Goal: Information Seeking & Learning: Compare options

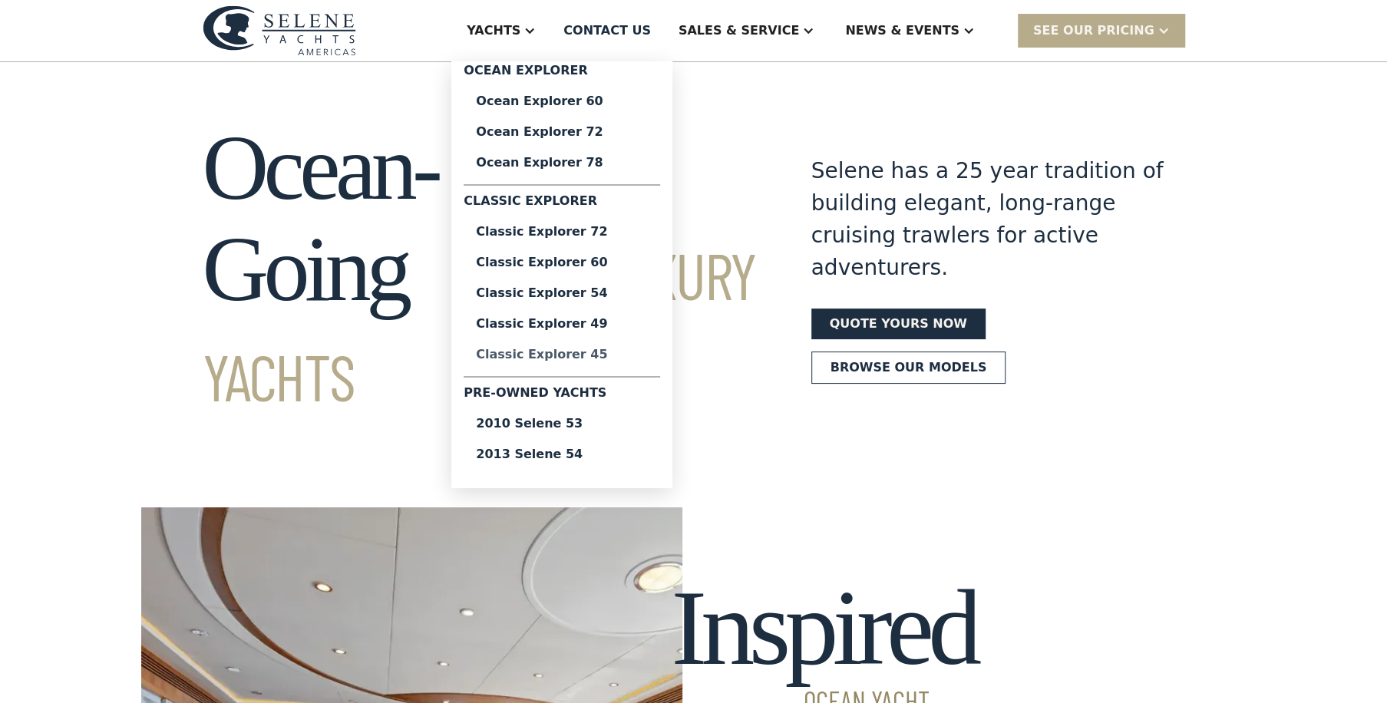
click at [611, 350] on div "Classic Explorer 45" at bounding box center [562, 354] width 172 height 12
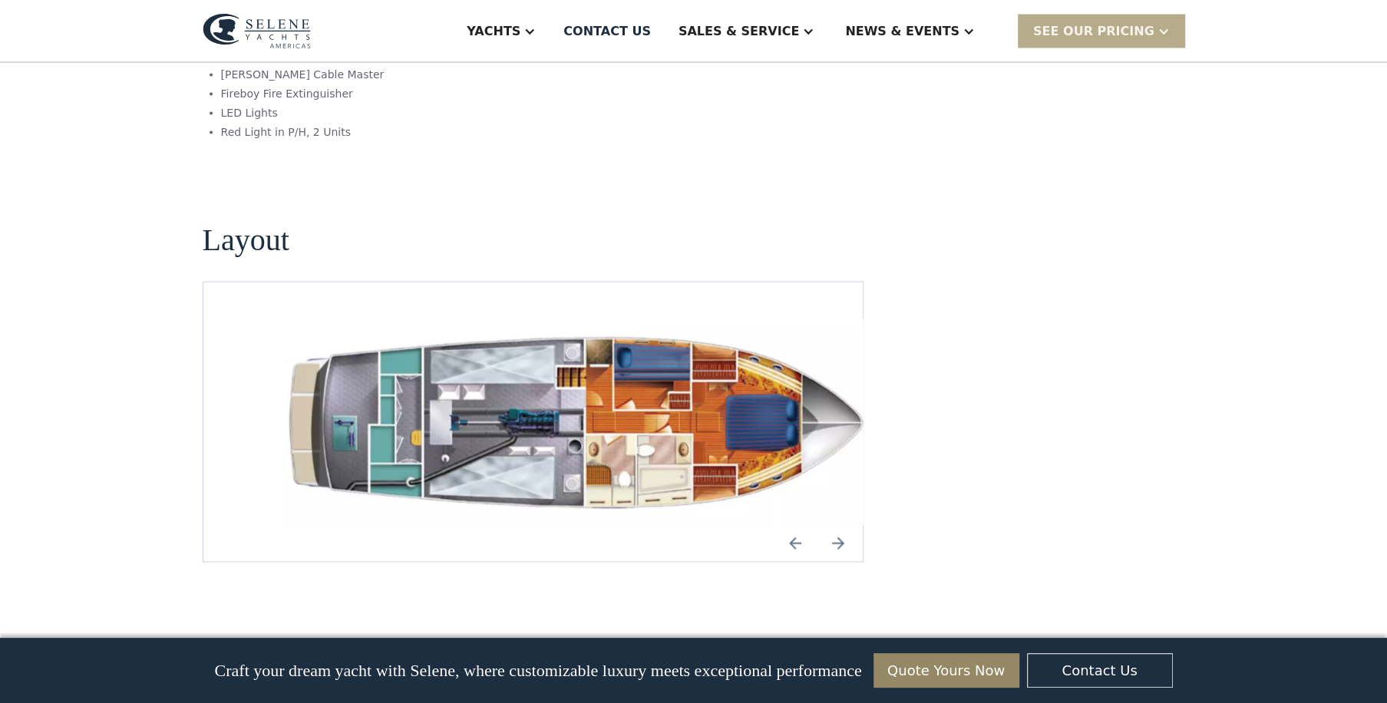
scroll to position [2046, 0]
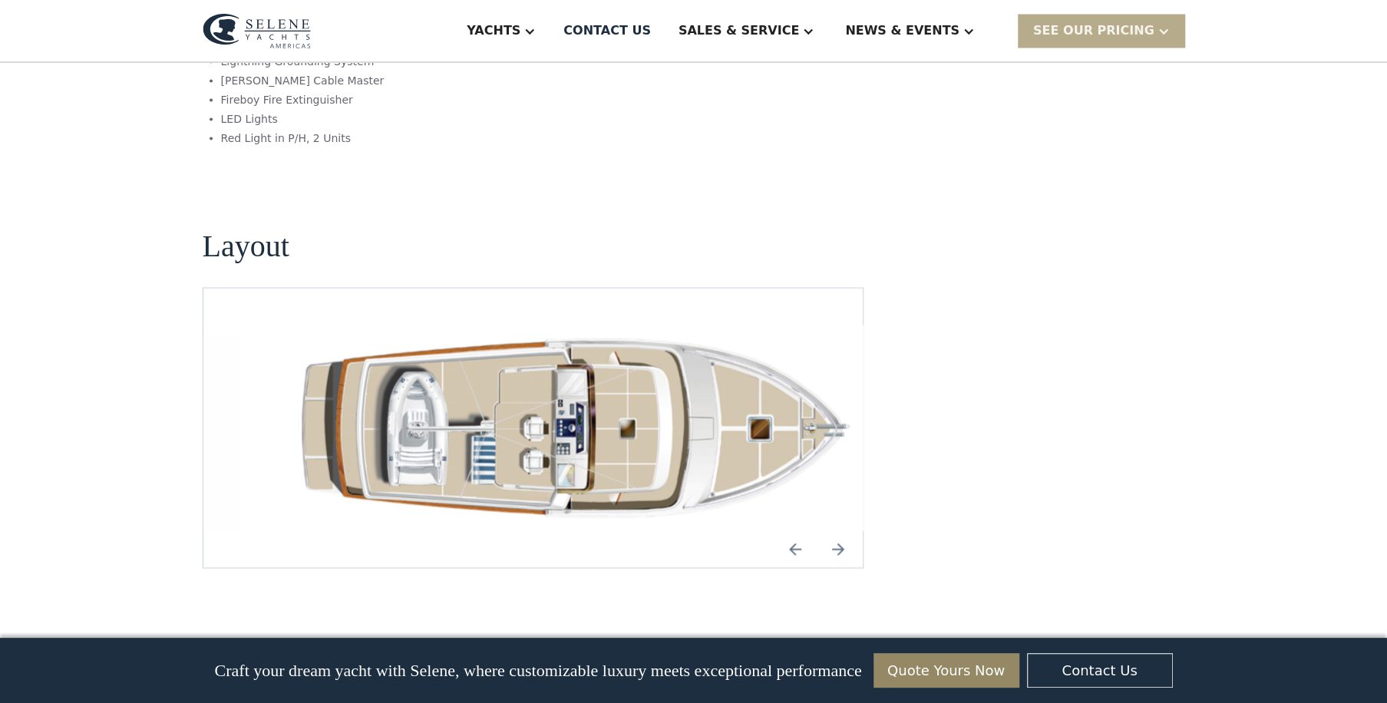
click at [792, 530] on img "Previous slide" at bounding box center [795, 548] width 37 height 37
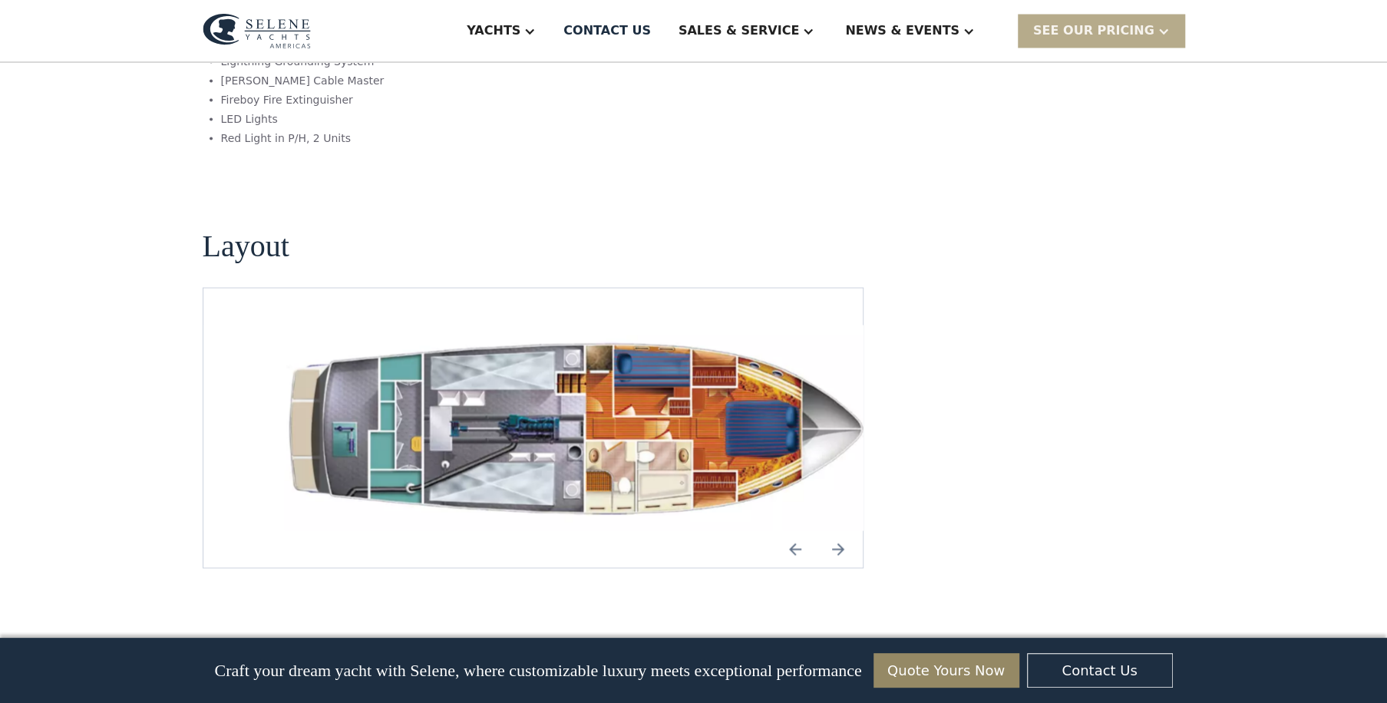
drag, startPoint x: 834, startPoint y: 288, endPoint x: 839, endPoint y: 487, distance: 199.6
click at [839, 530] on img "Next slide" at bounding box center [838, 548] width 37 height 37
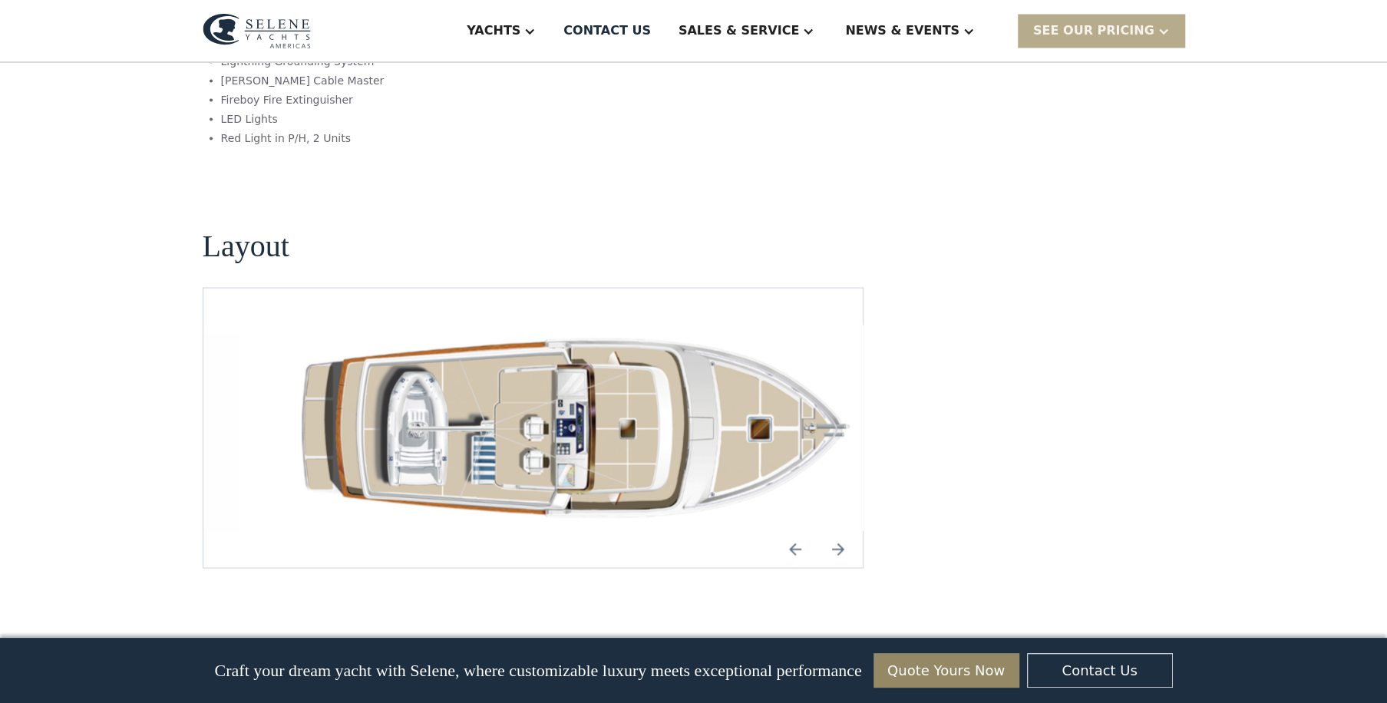
click at [839, 530] on img "Next slide" at bounding box center [838, 548] width 37 height 37
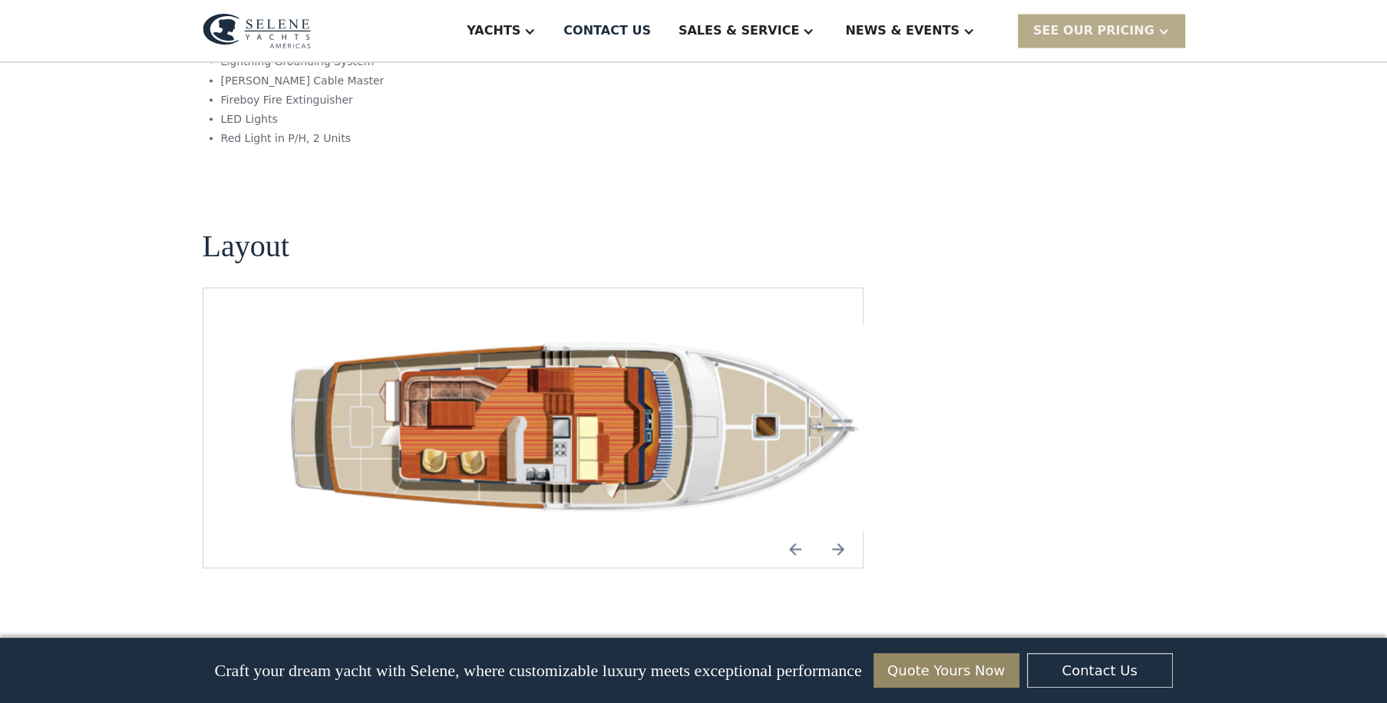
click at [839, 530] on img "Next slide" at bounding box center [838, 548] width 37 height 37
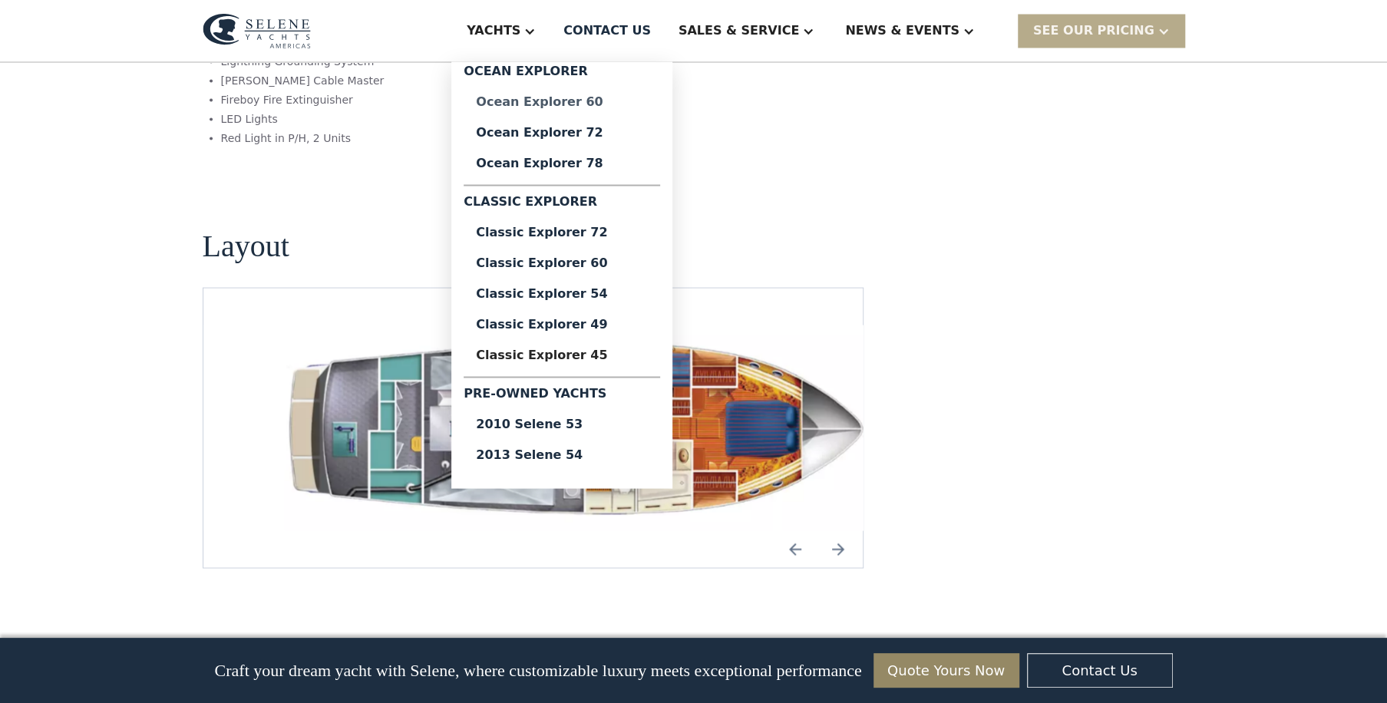
click at [614, 99] on div "Ocean Explorer 60" at bounding box center [562, 101] width 172 height 12
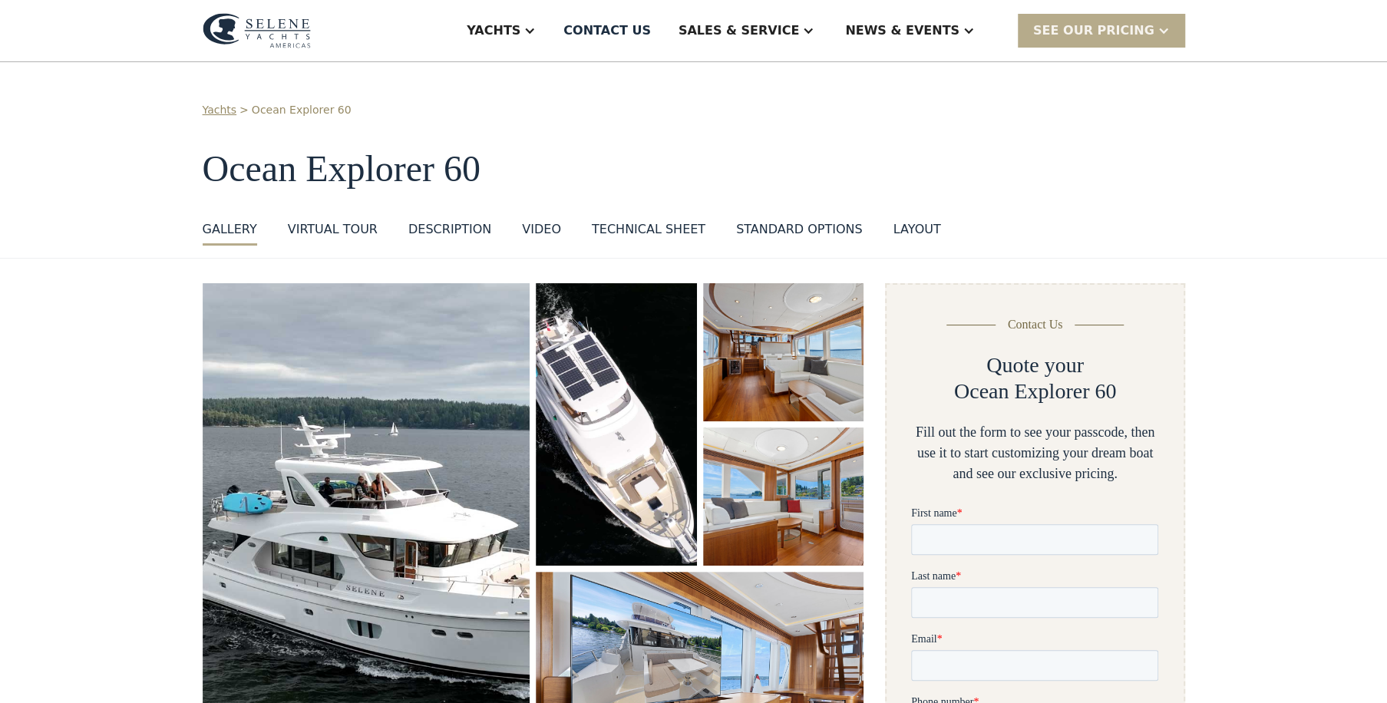
click at [893, 223] on div "layout" at bounding box center [917, 229] width 48 height 18
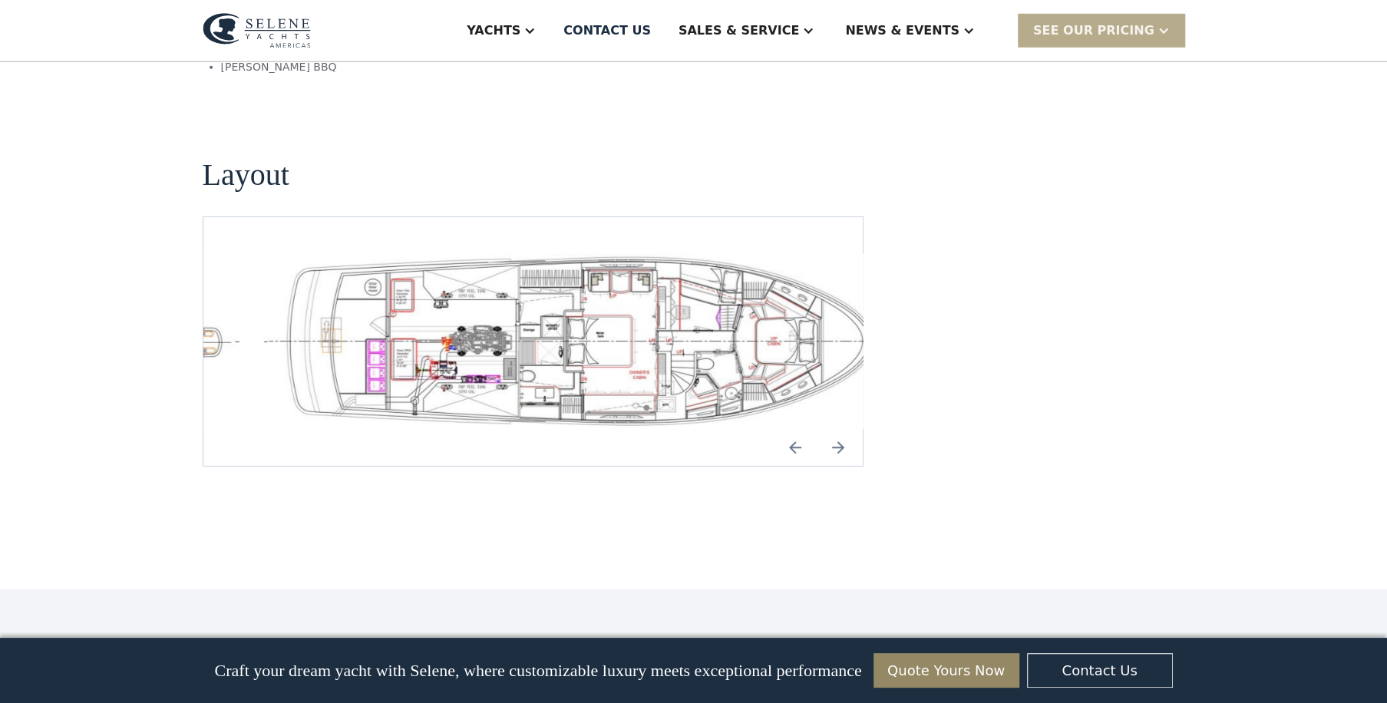
scroll to position [3290, 0]
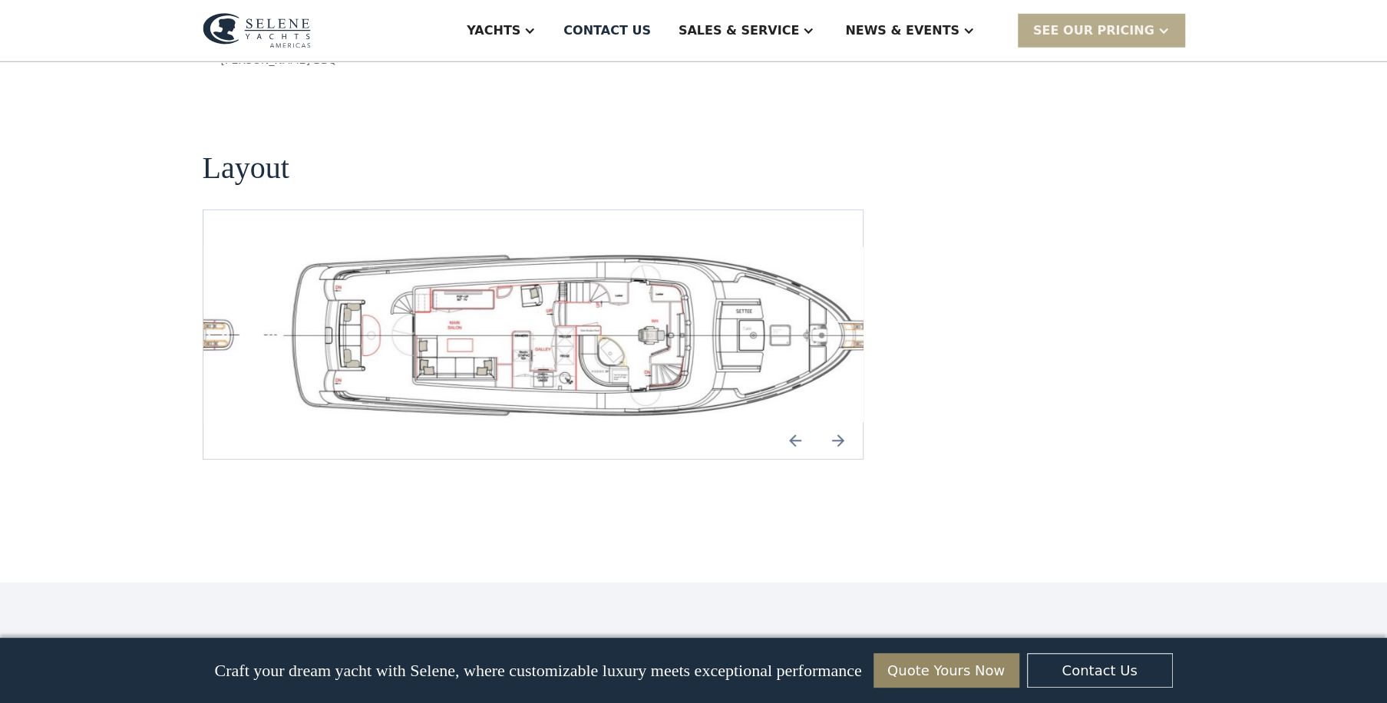
click at [750, 247] on img "open lightbox" at bounding box center [581, 334] width 635 height 175
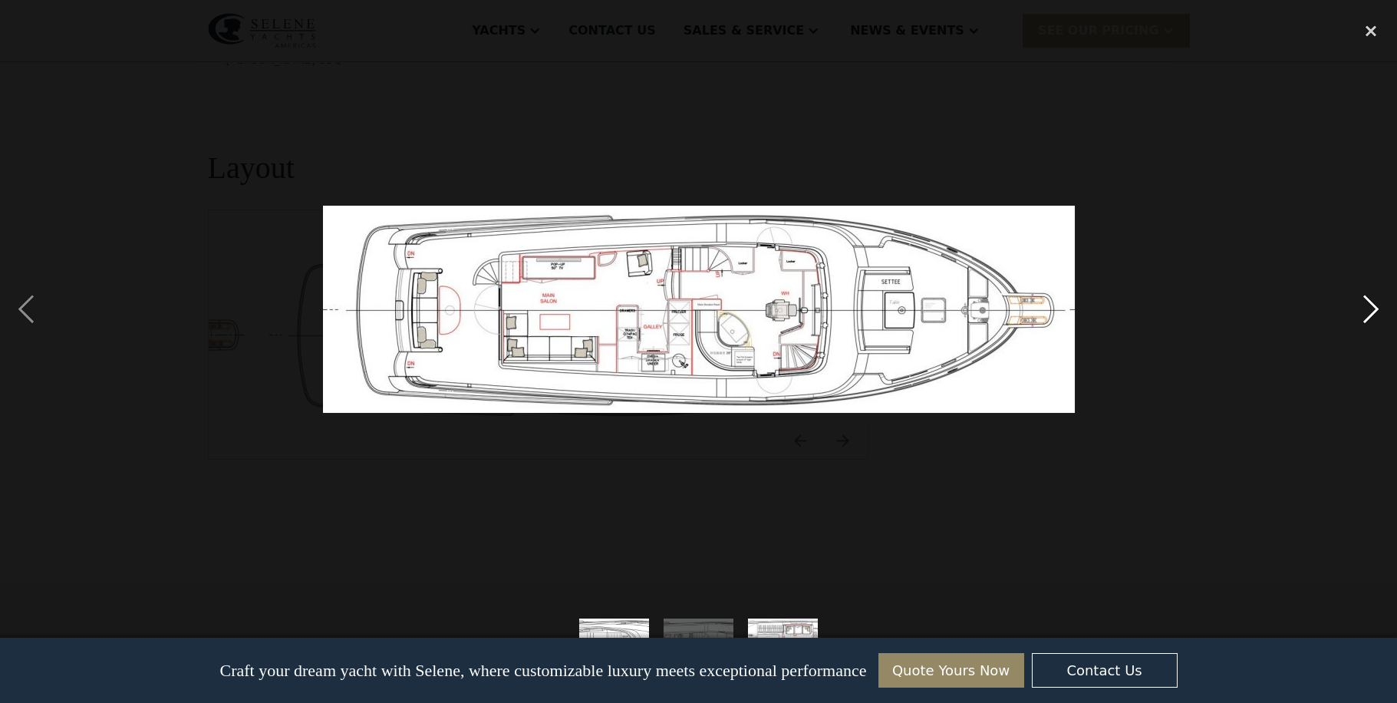
click at [1370, 306] on div "next image" at bounding box center [1371, 309] width 52 height 590
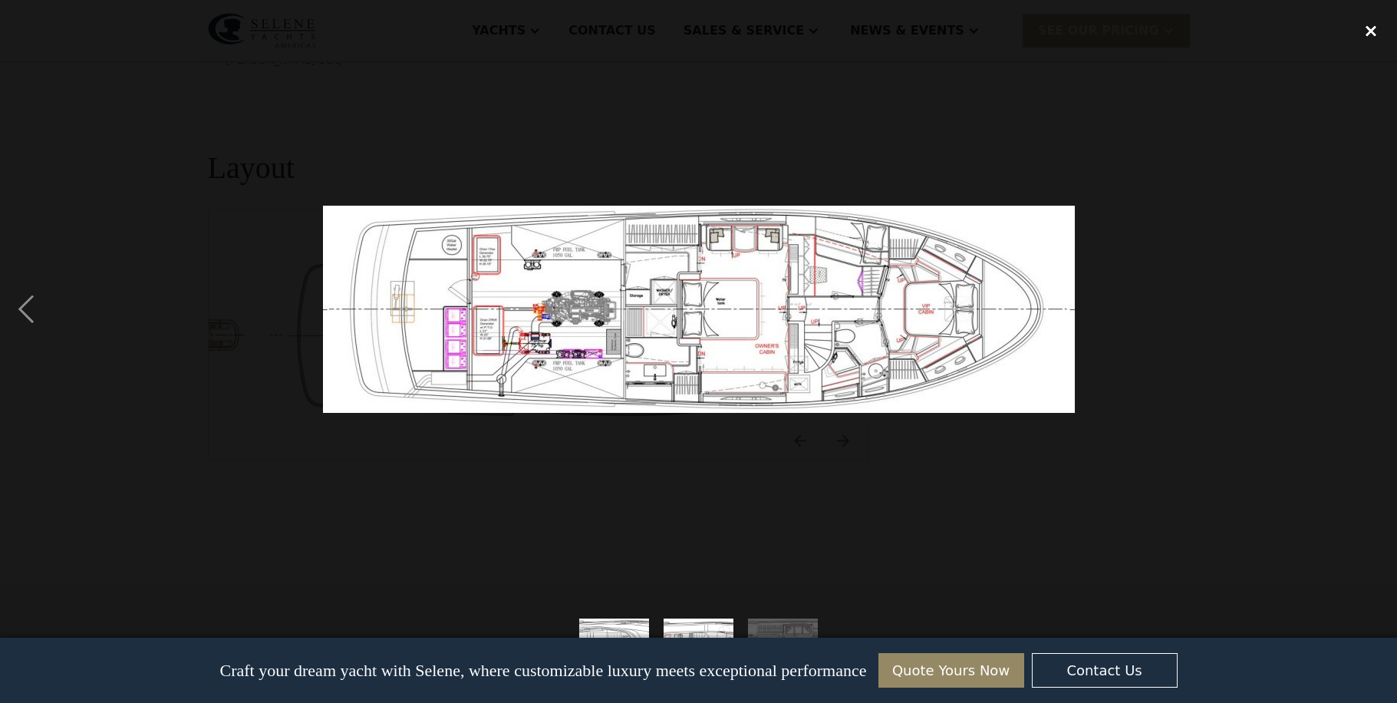
click at [1371, 31] on div "close lightbox" at bounding box center [1371, 31] width 52 height 34
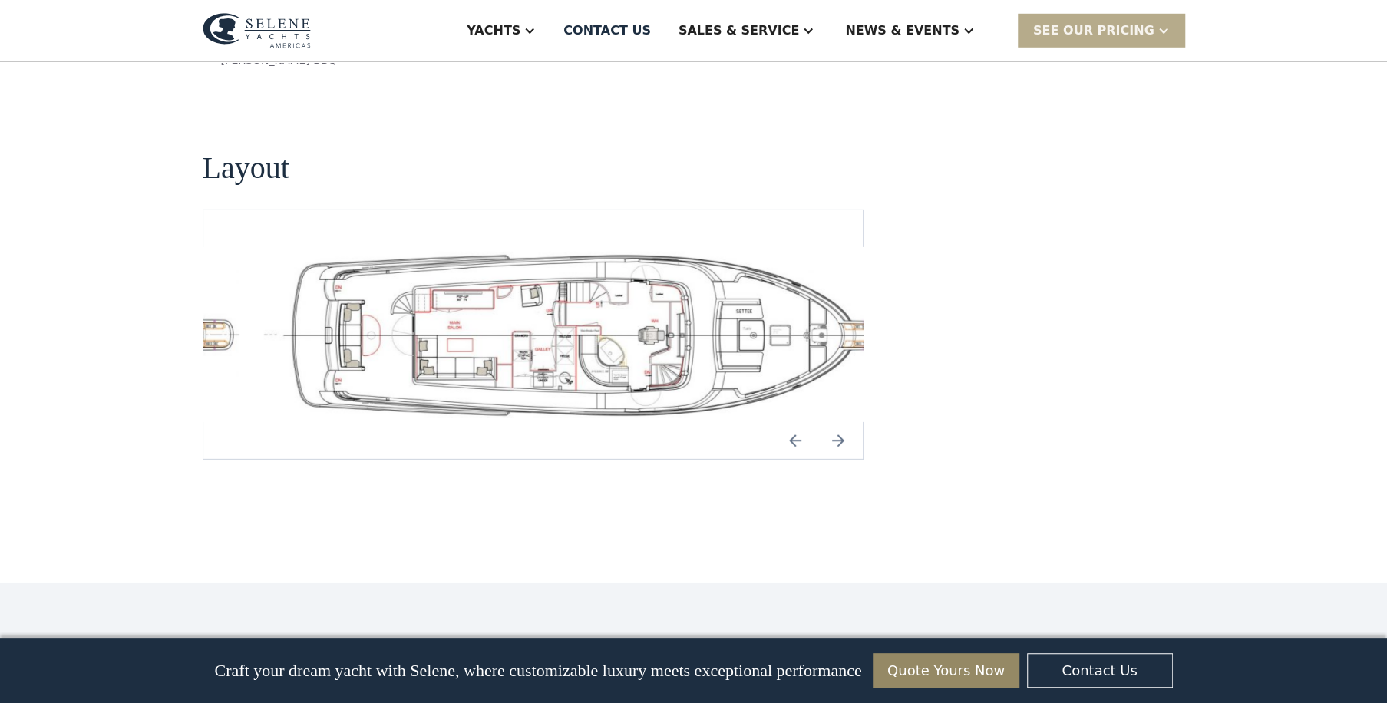
click at [829, 422] on img "Next slide" at bounding box center [838, 440] width 37 height 37
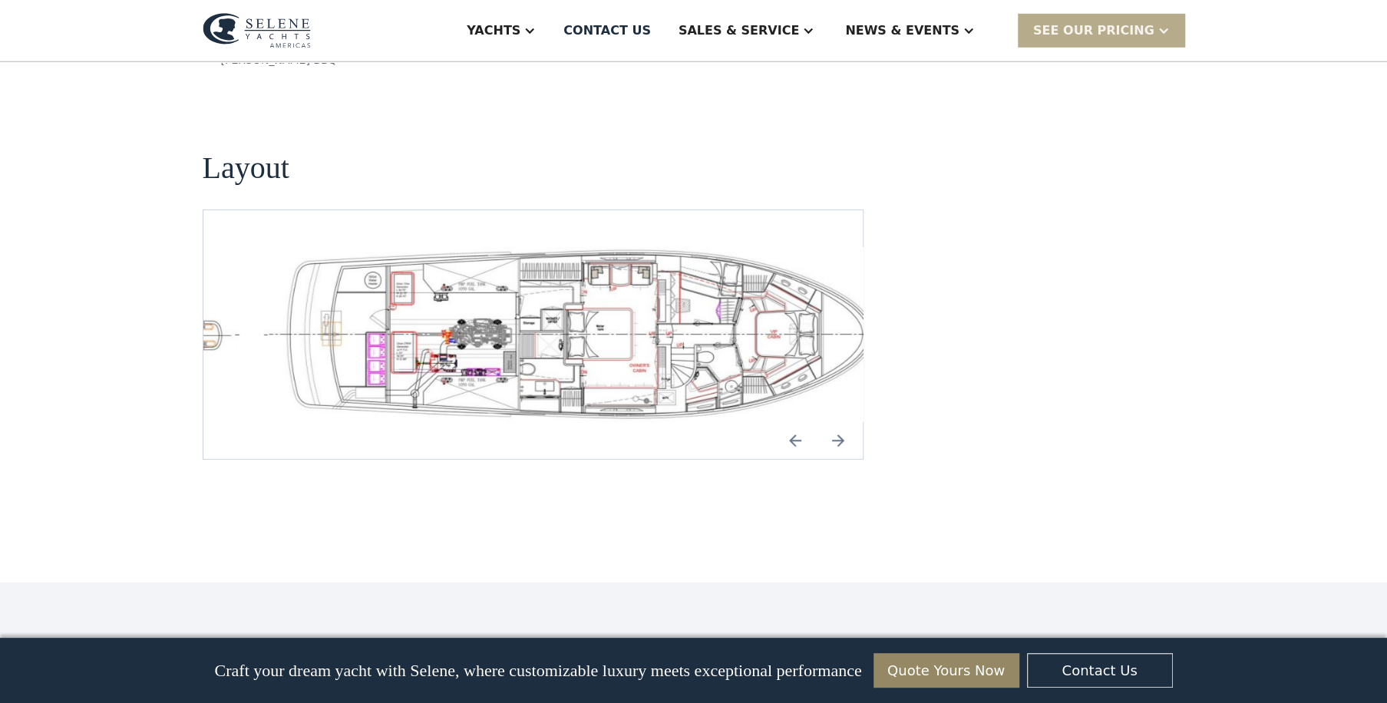
click at [829, 422] on img "Next slide" at bounding box center [838, 440] width 37 height 37
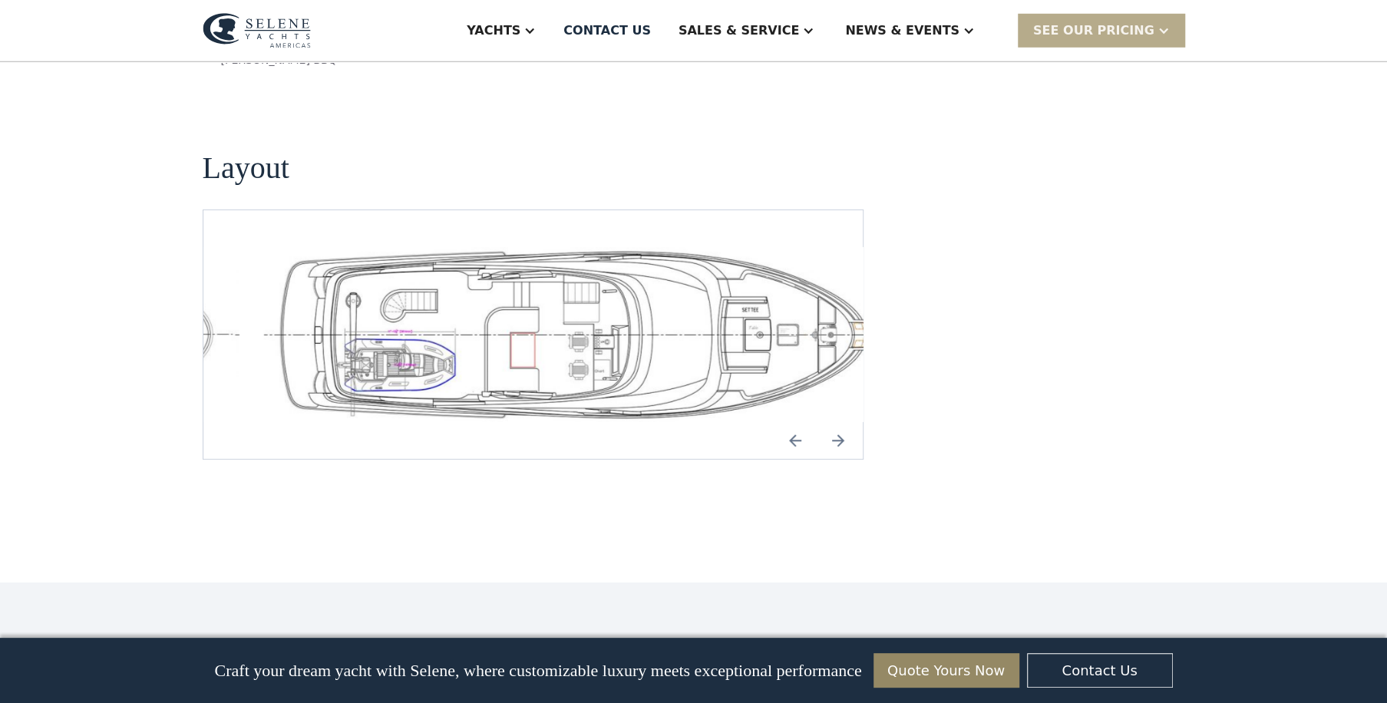
click at [754, 247] on img "open lightbox" at bounding box center [581, 334] width 635 height 175
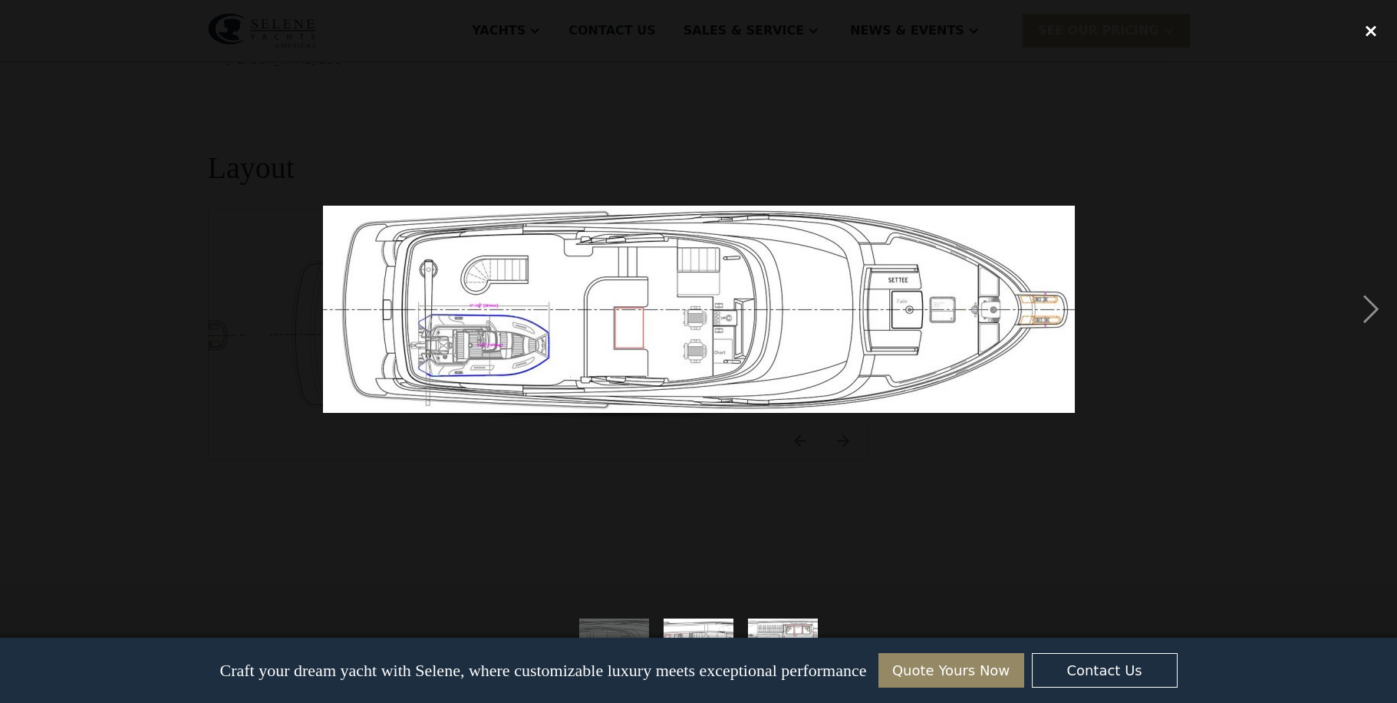
click at [1372, 34] on div "close lightbox" at bounding box center [1371, 31] width 52 height 34
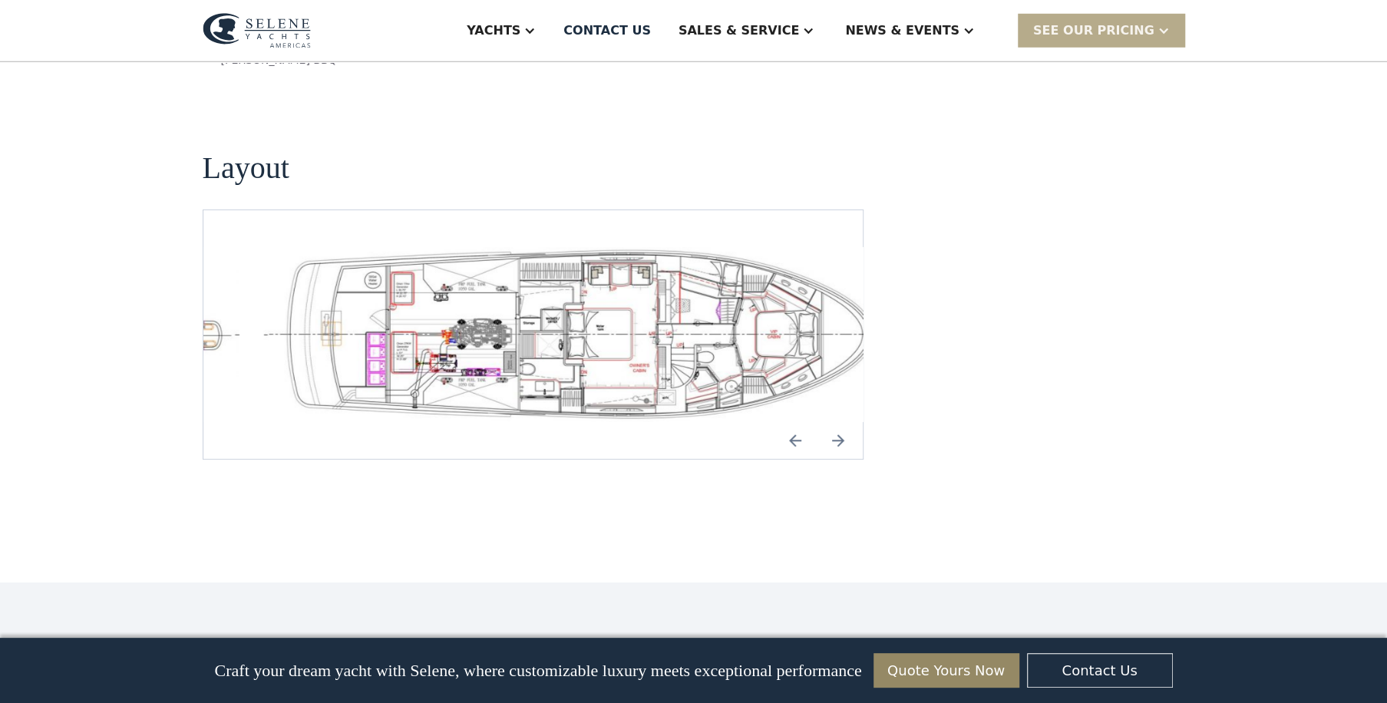
click at [645, 247] on img "open lightbox" at bounding box center [581, 334] width 635 height 175
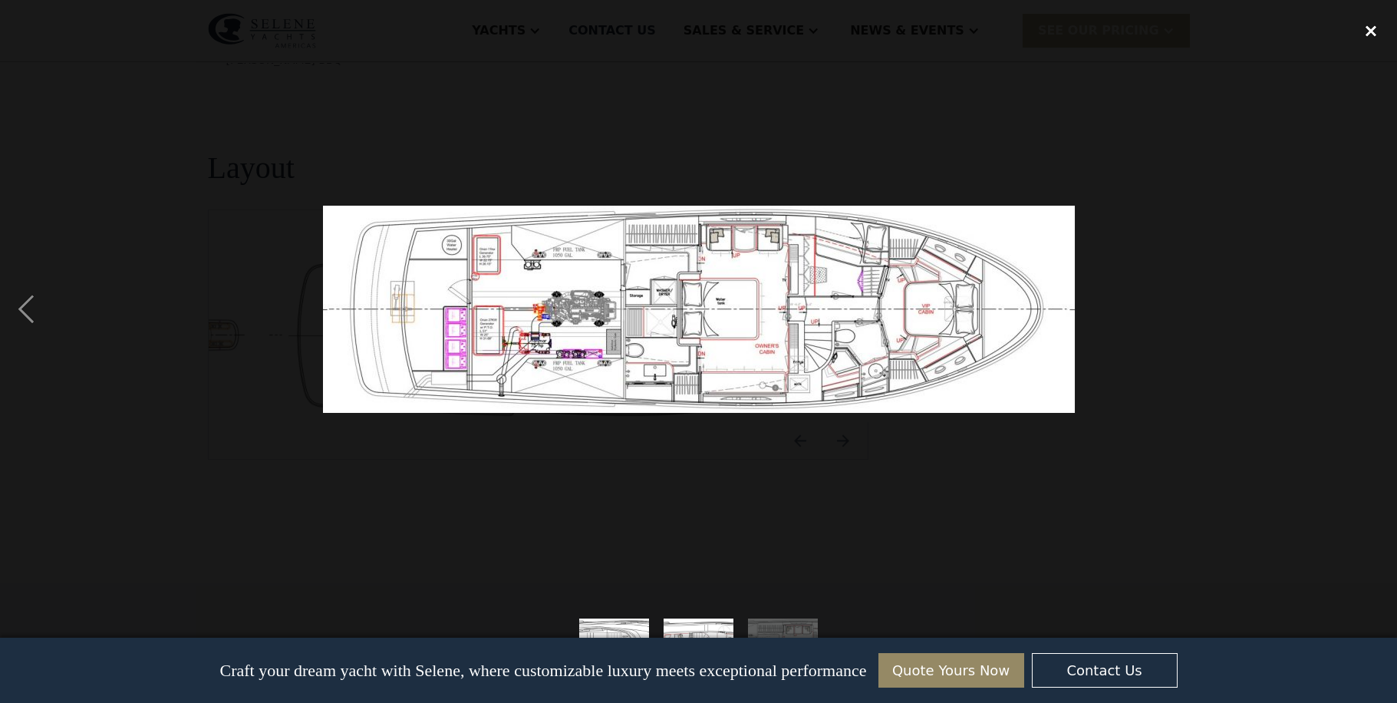
click at [1371, 31] on div "close lightbox" at bounding box center [1371, 31] width 52 height 34
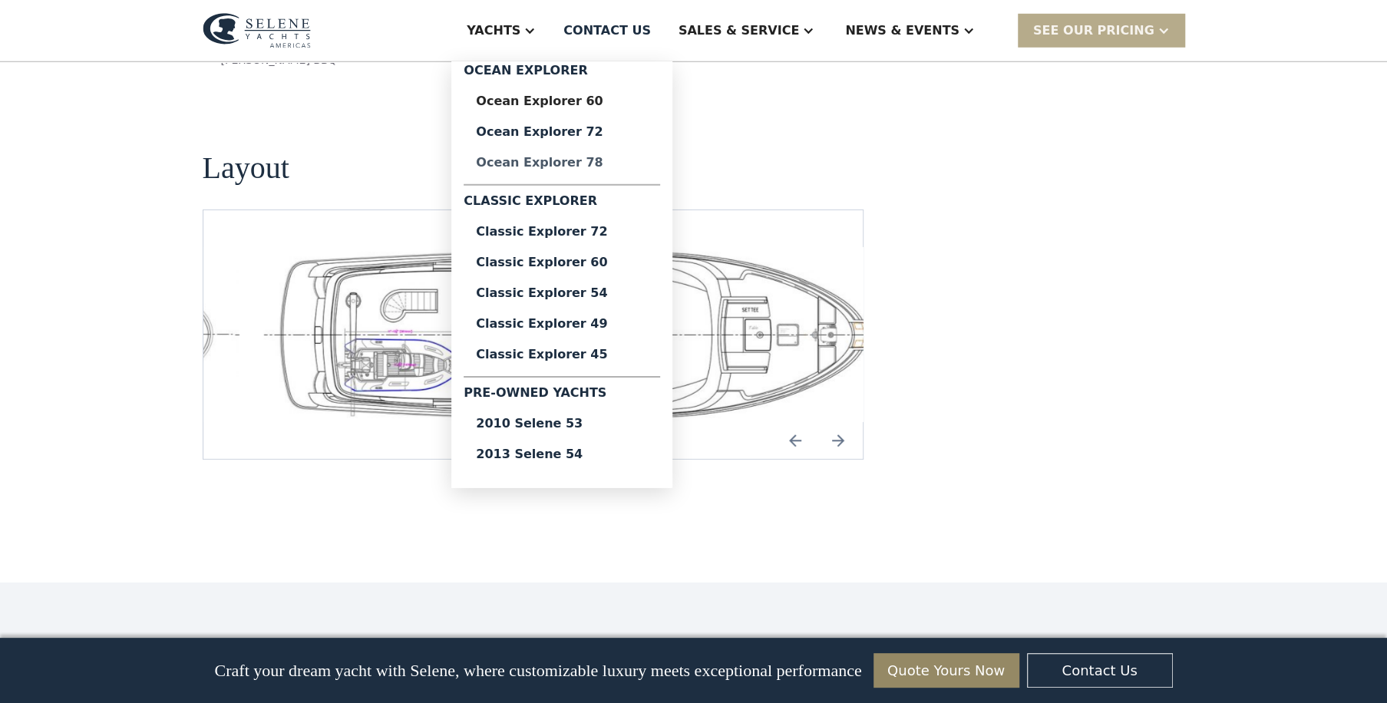
click at [606, 163] on div "Ocean Explorer 78" at bounding box center [562, 163] width 172 height 12
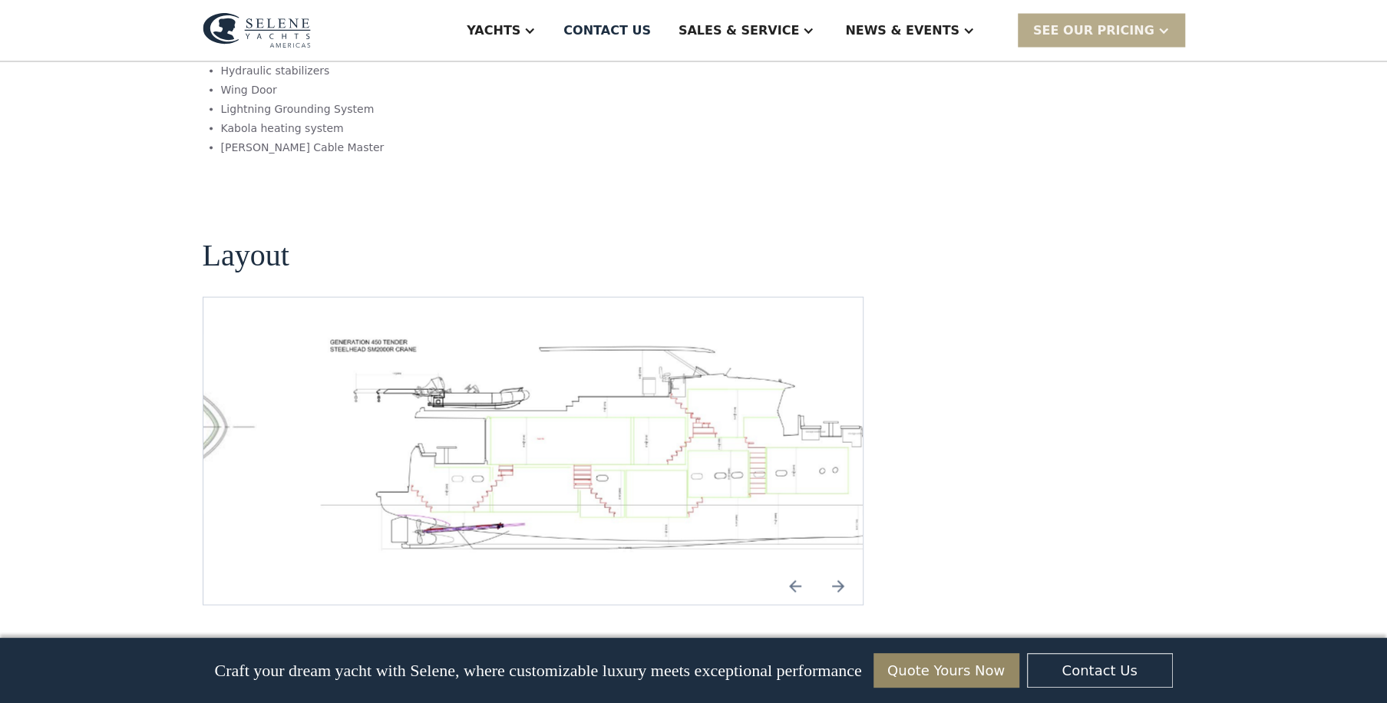
scroll to position [2192, 0]
click at [561, 329] on img "open lightbox" at bounding box center [630, 445] width 635 height 233
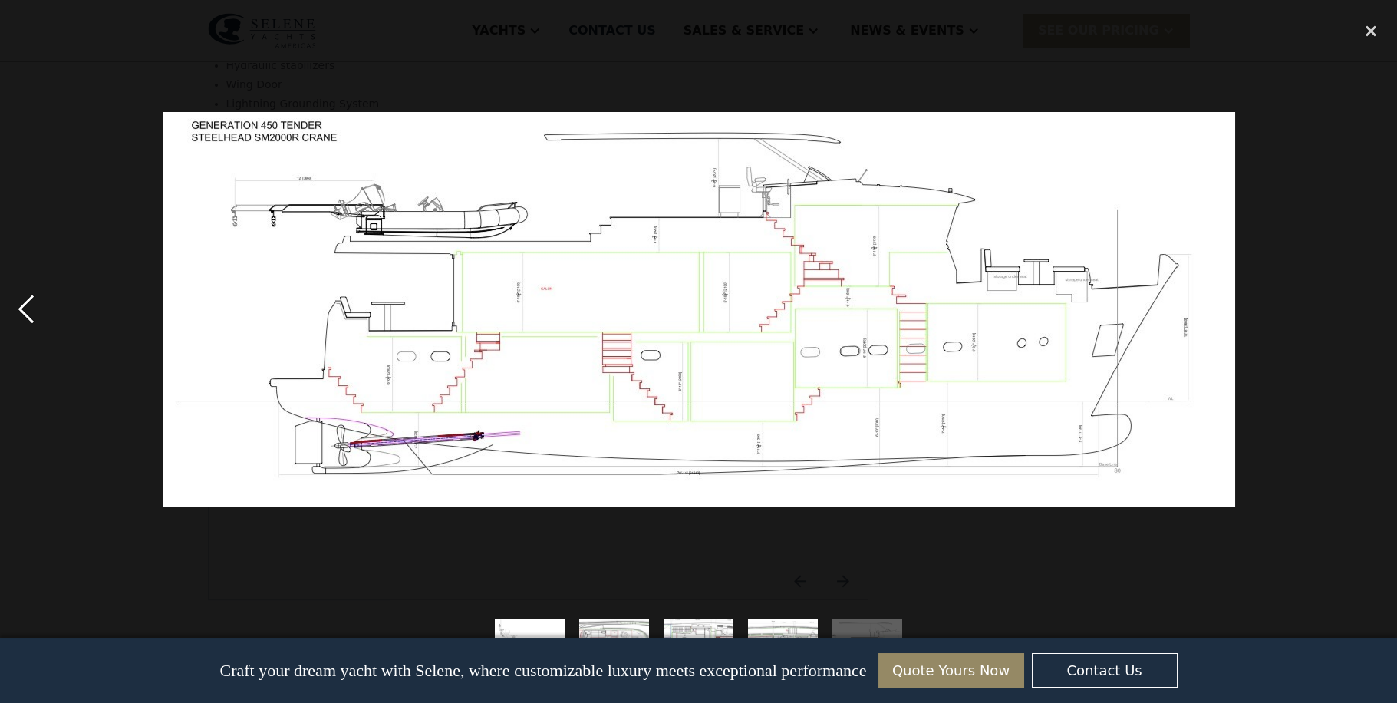
click at [23, 305] on div "previous image" at bounding box center [26, 309] width 52 height 590
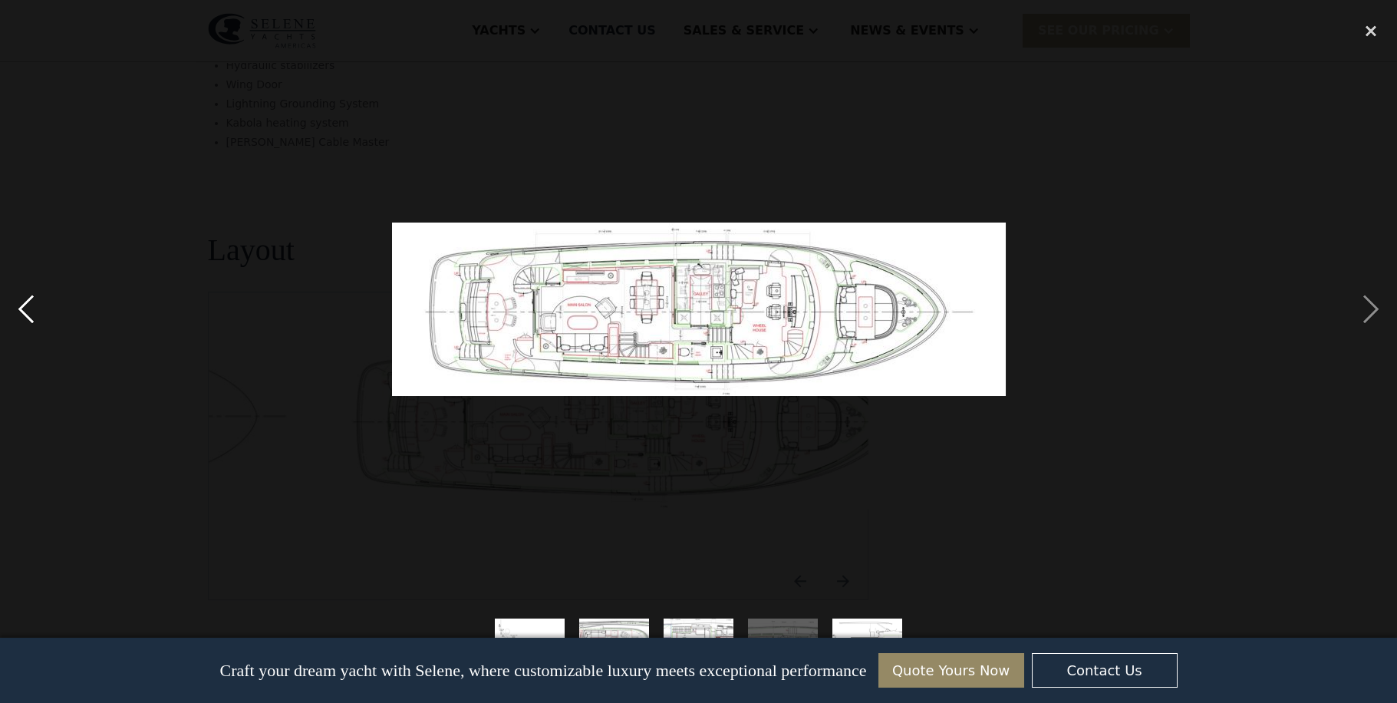
click at [22, 300] on div "previous image" at bounding box center [26, 309] width 52 height 590
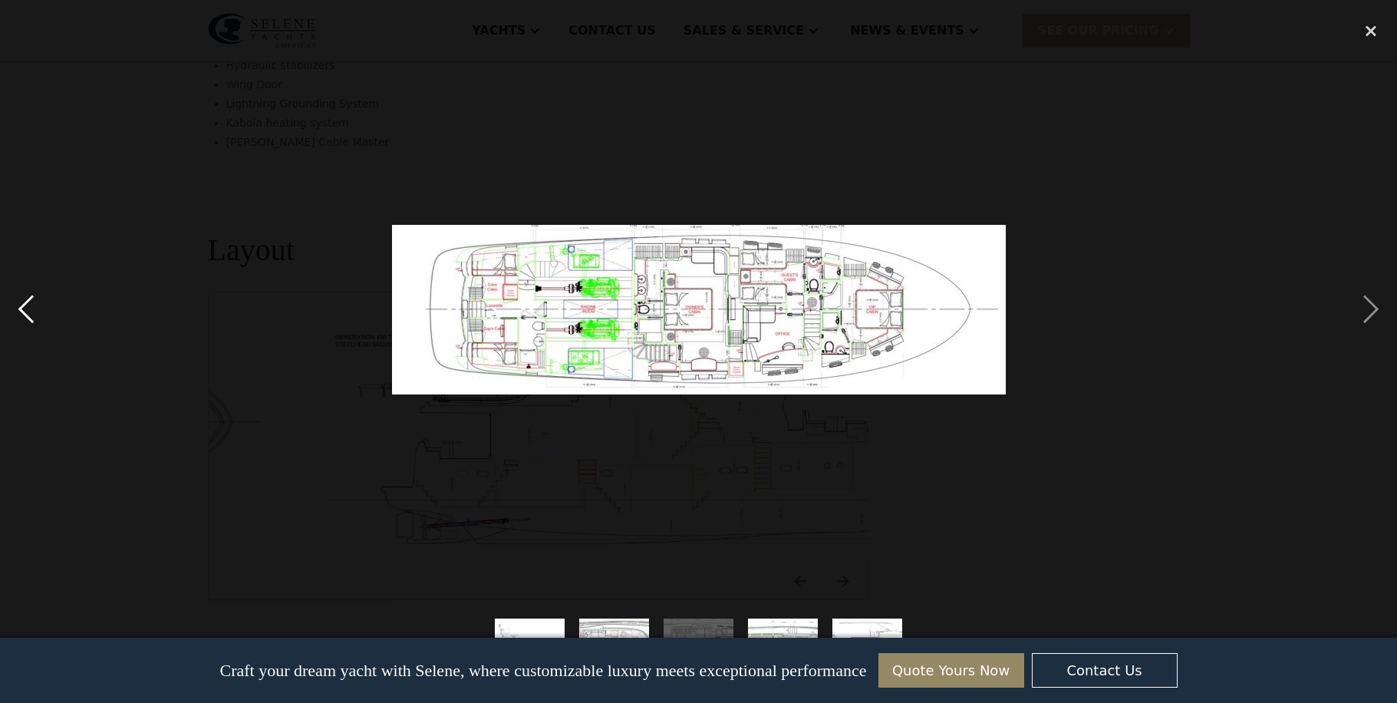
click at [23, 305] on div "previous image" at bounding box center [26, 309] width 52 height 590
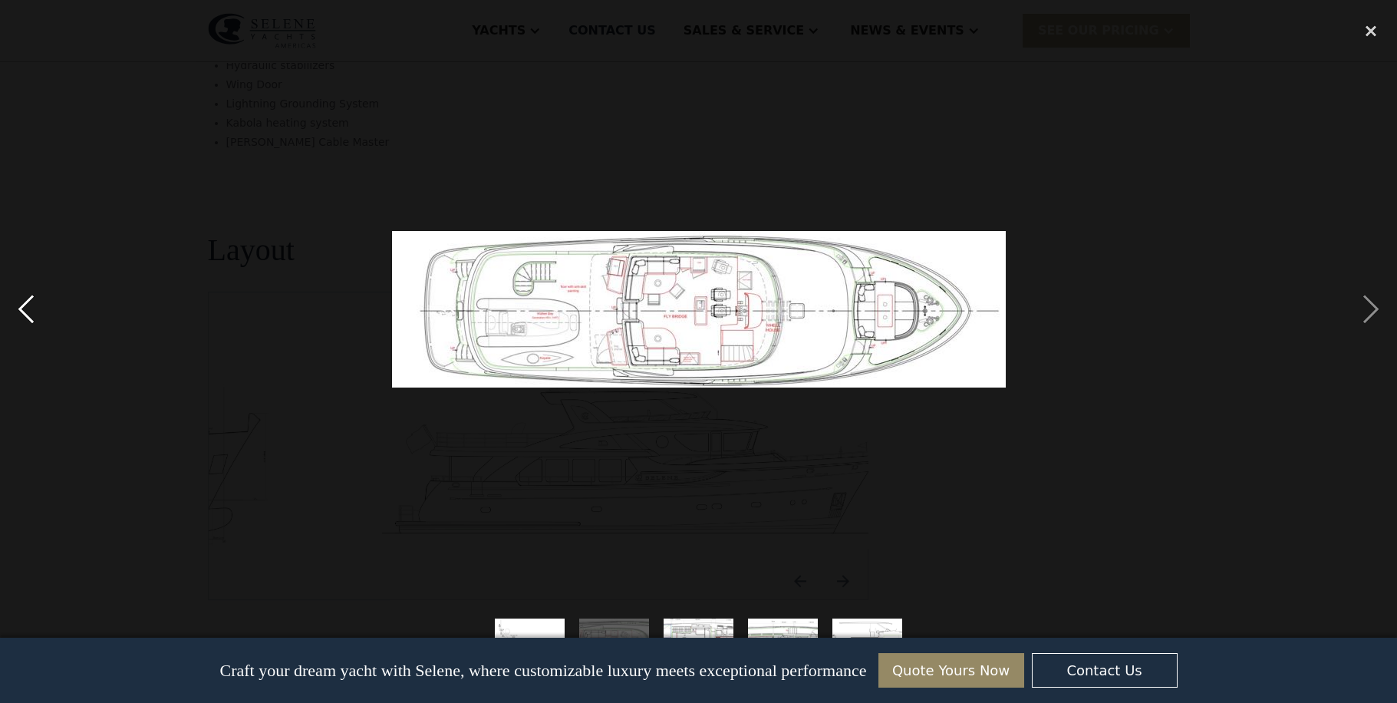
click at [23, 305] on div "previous image" at bounding box center [26, 309] width 52 height 590
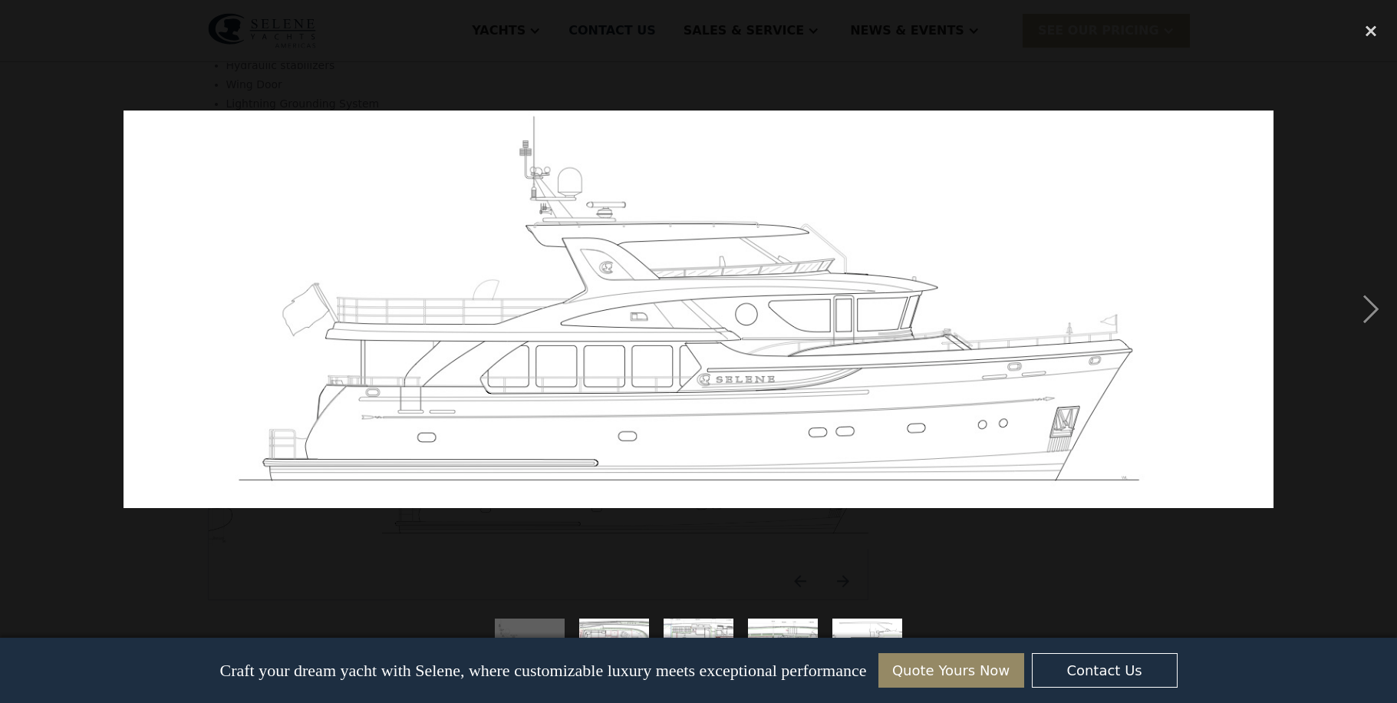
click at [23, 305] on div "previous image" at bounding box center [26, 309] width 52 height 590
click at [1373, 307] on div "next image" at bounding box center [1371, 309] width 52 height 590
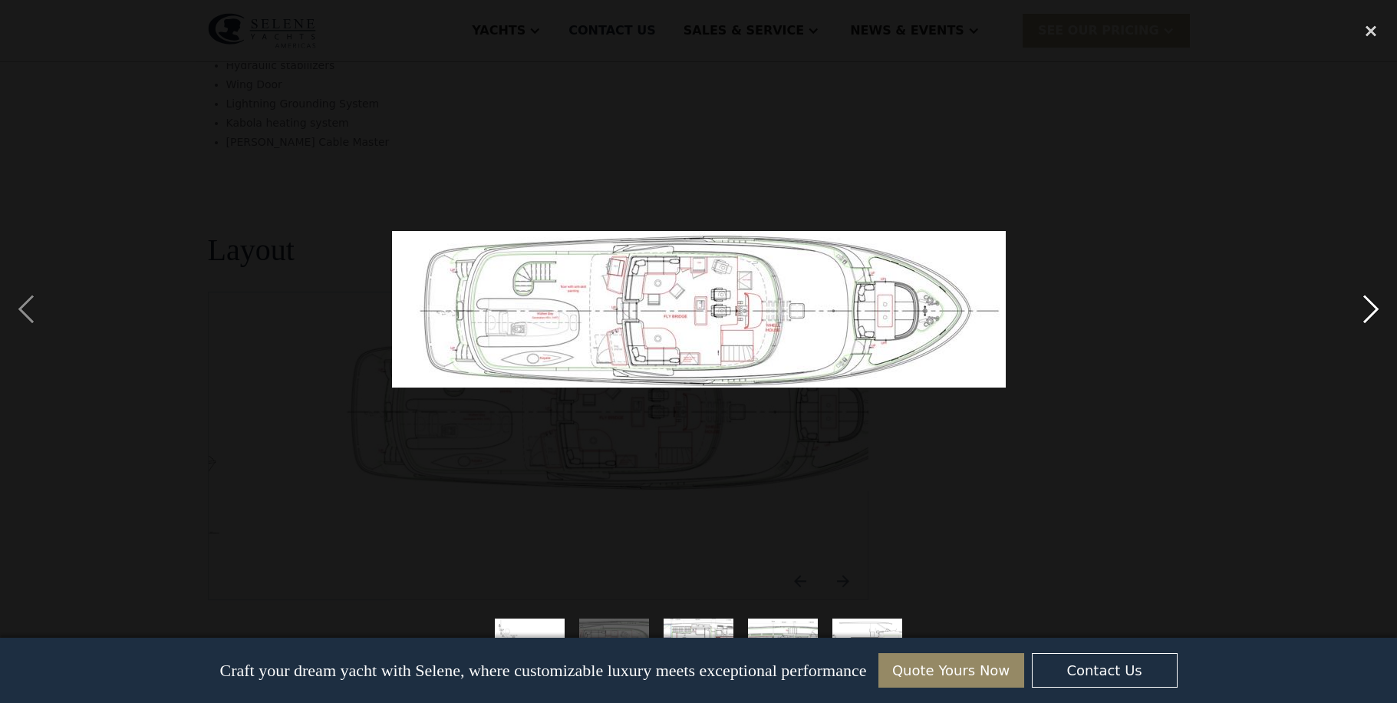
click at [1373, 307] on div "next image" at bounding box center [1371, 309] width 52 height 590
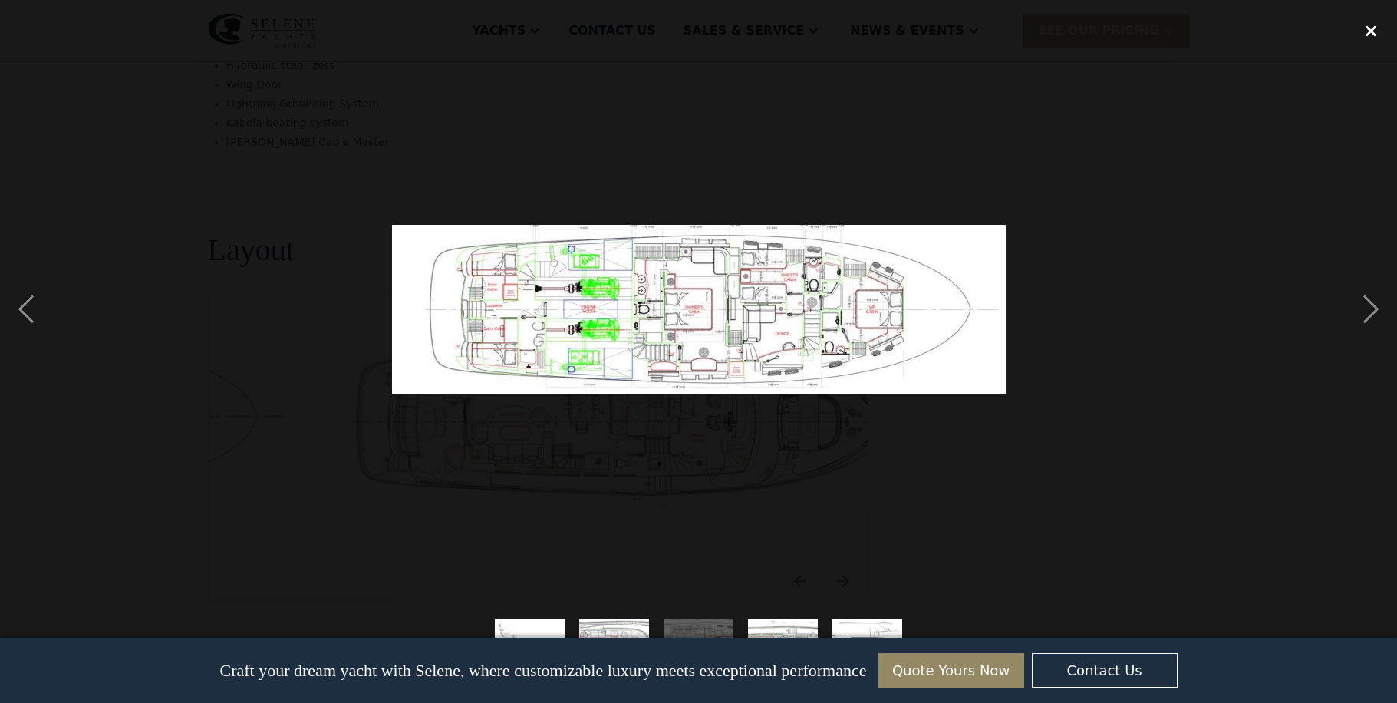
click at [1366, 31] on div "close lightbox" at bounding box center [1371, 31] width 52 height 34
